Goal: Check status: Check status

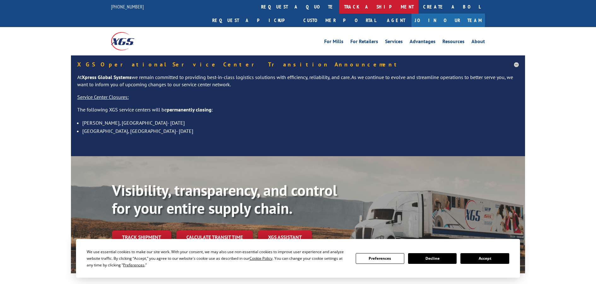
click at [339, 9] on link "track a shipment" at bounding box center [378, 7] width 79 height 14
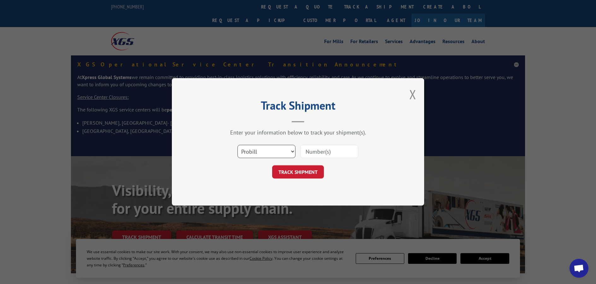
click at [260, 152] on select "Select category... Probill BOL PO" at bounding box center [266, 151] width 58 height 13
select select "po"
click at [237, 145] on select "Select category... Probill BOL PO" at bounding box center [266, 151] width 58 height 13
click at [321, 148] on input at bounding box center [329, 151] width 58 height 13
paste input "31540343"
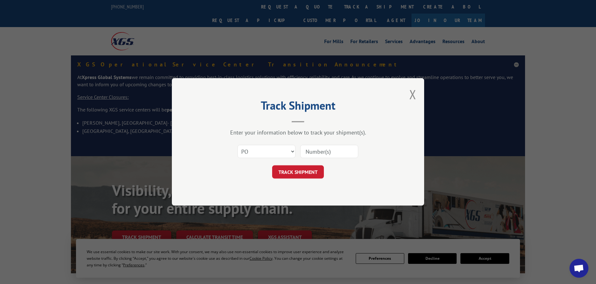
type input "31540343"
click button "TRACK SHIPMENT" at bounding box center [298, 172] width 52 height 13
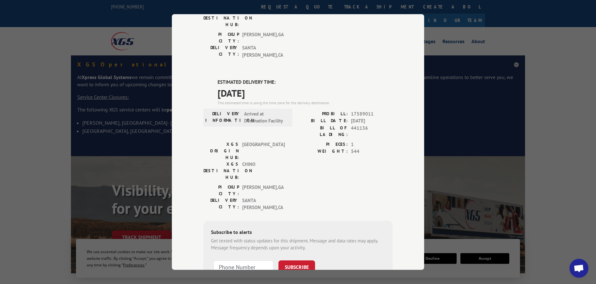
scroll to position [129, 0]
